Goal: Entertainment & Leisure: Consume media (video, audio)

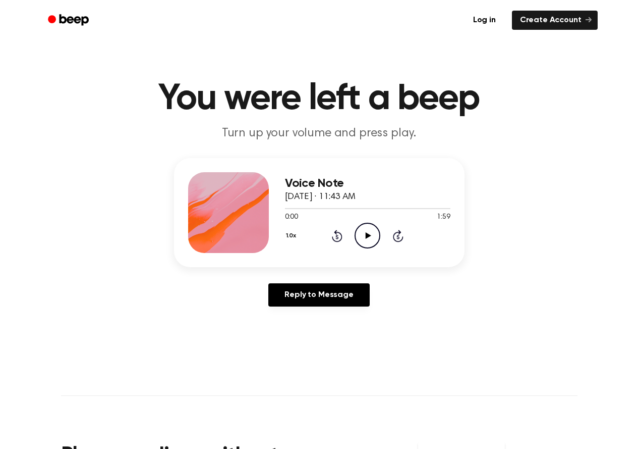
click at [362, 236] on icon "Play Audio" at bounding box center [368, 236] width 26 height 26
click at [339, 209] on div at bounding box center [368, 208] width 166 height 8
click at [339, 208] on div at bounding box center [368, 208] width 166 height 1
click at [348, 207] on div at bounding box center [368, 208] width 166 height 8
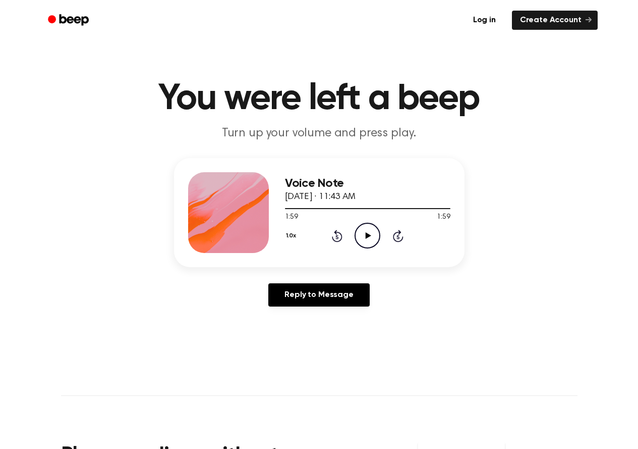
click at [364, 236] on icon "Play Audio" at bounding box center [368, 236] width 26 height 26
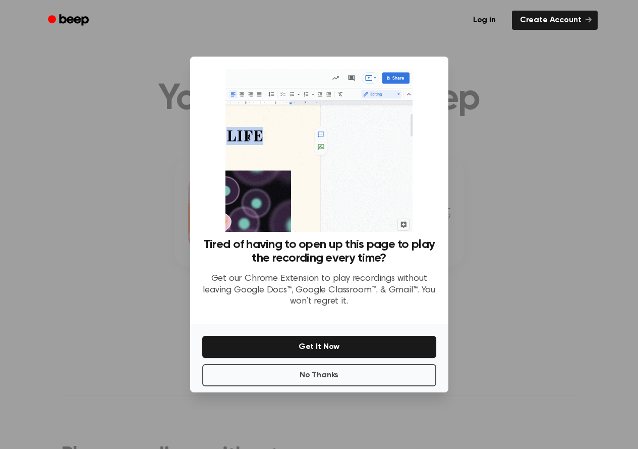
click at [489, 109] on div at bounding box center [319, 224] width 638 height 449
click at [505, 142] on div at bounding box center [319, 224] width 638 height 449
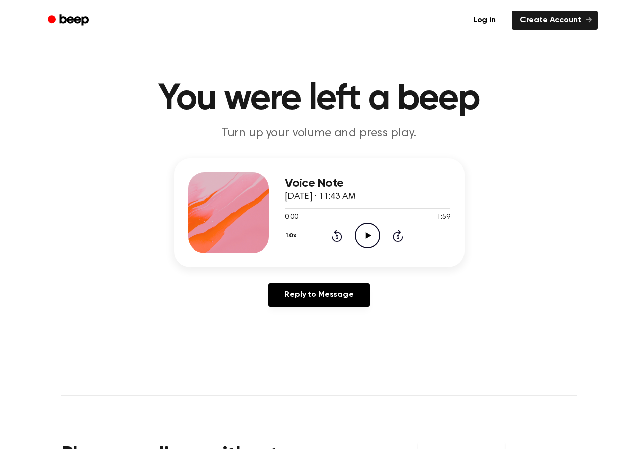
click at [370, 234] on icon "Play Audio" at bounding box center [368, 236] width 26 height 26
